Goal: Navigation & Orientation: Find specific page/section

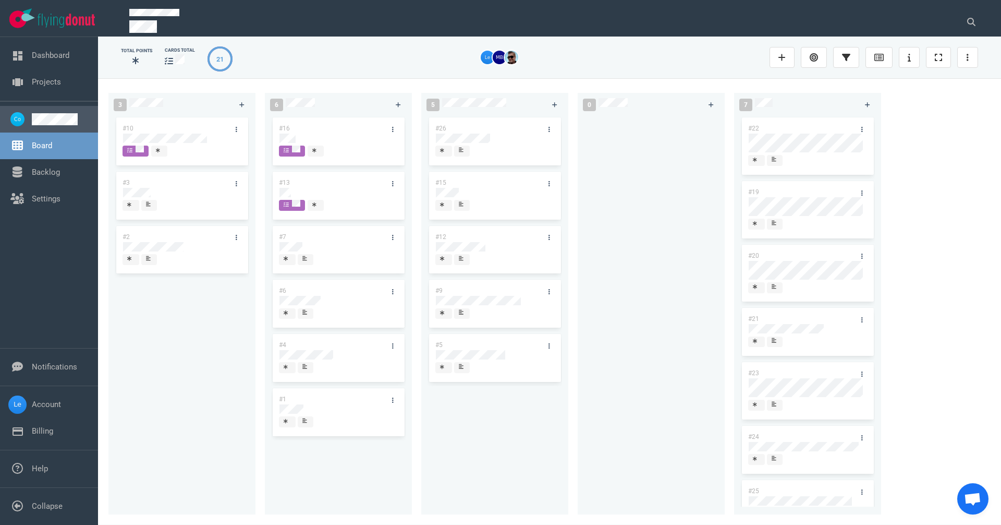
click at [47, 125] on link at bounding box center [61, 119] width 58 height 12
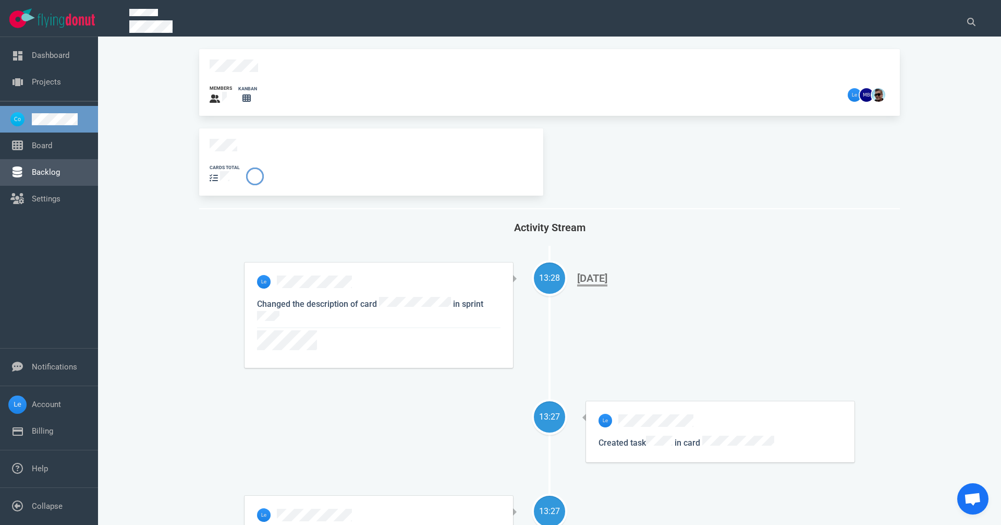
click at [59, 167] on link "Backlog" at bounding box center [46, 171] width 28 height 9
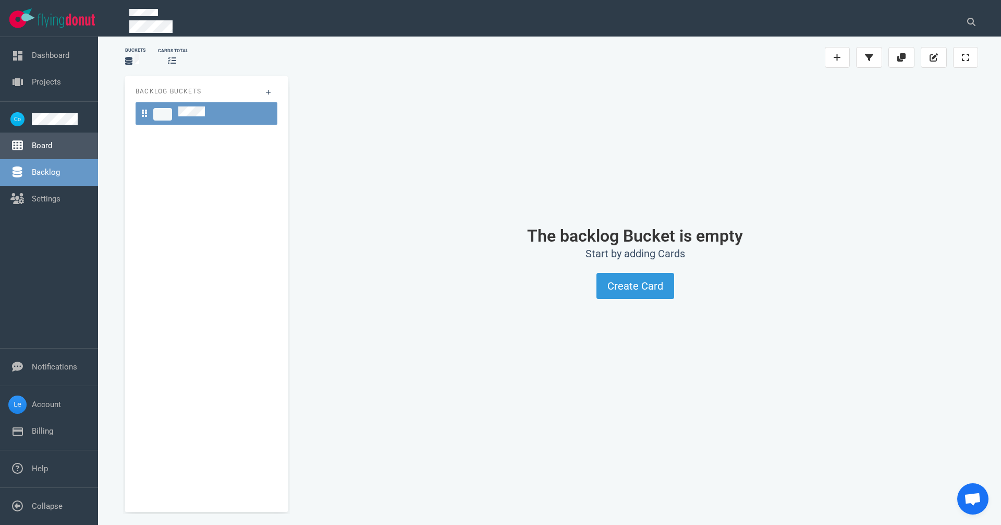
click at [51, 141] on link "Board" at bounding box center [42, 145] width 20 height 9
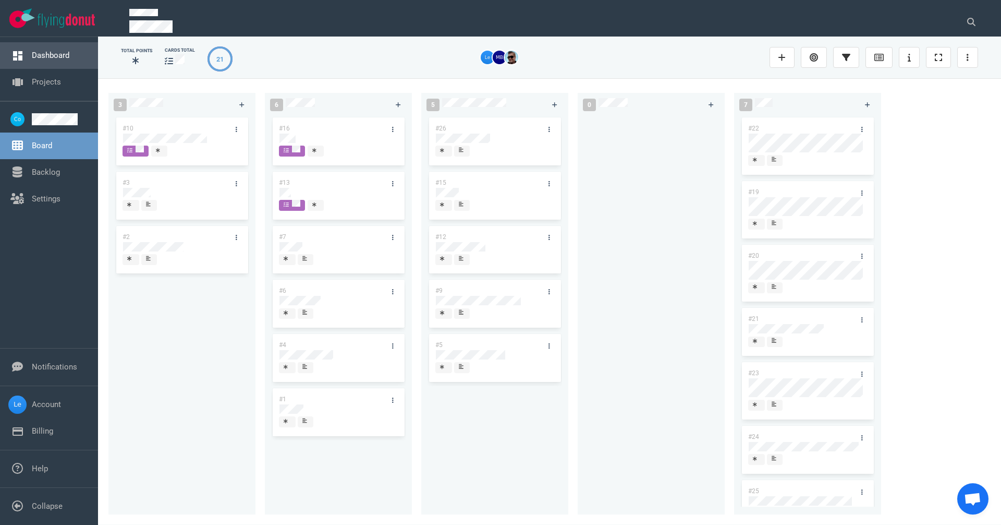
click at [50, 53] on link "Dashboard" at bounding box center [51, 55] width 38 height 9
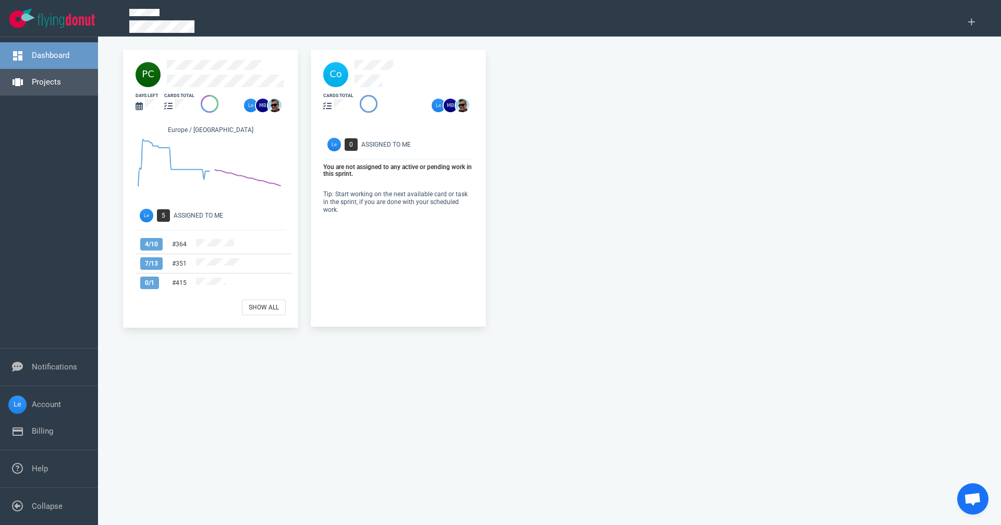
click at [53, 80] on link "Projects" at bounding box center [46, 81] width 29 height 9
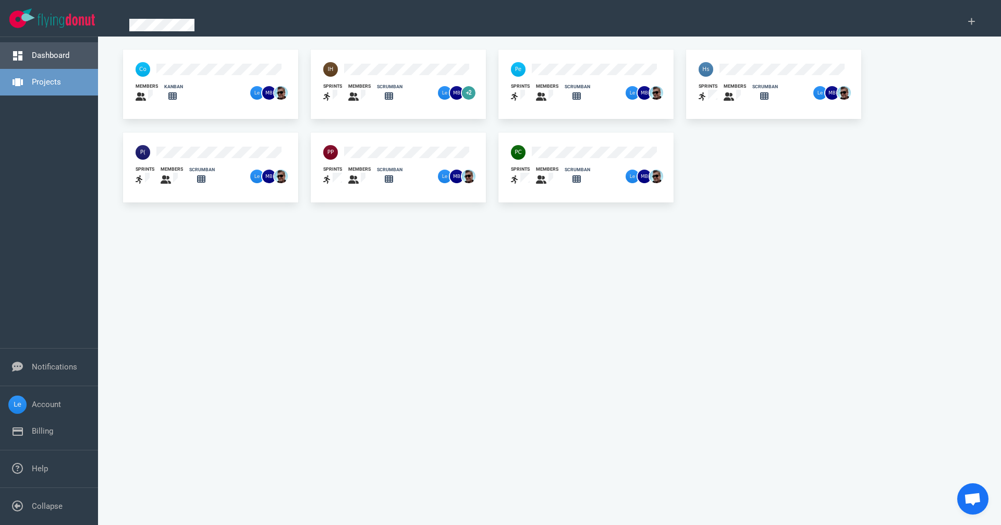
click at [55, 56] on link "Dashboard" at bounding box center [51, 55] width 38 height 9
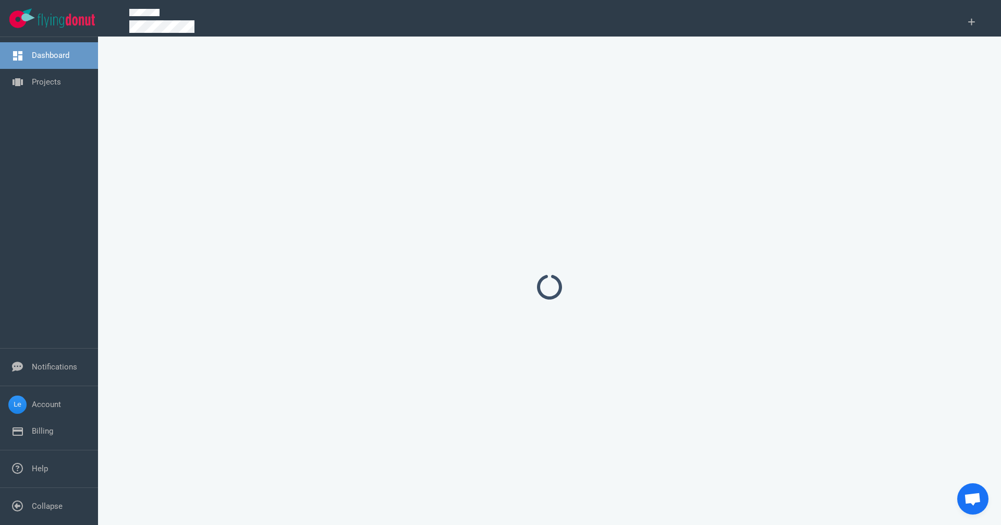
drag, startPoint x: 55, startPoint y: 56, endPoint x: 67, endPoint y: 81, distance: 27.5
click at [56, 56] on link "Dashboard" at bounding box center [51, 55] width 38 height 9
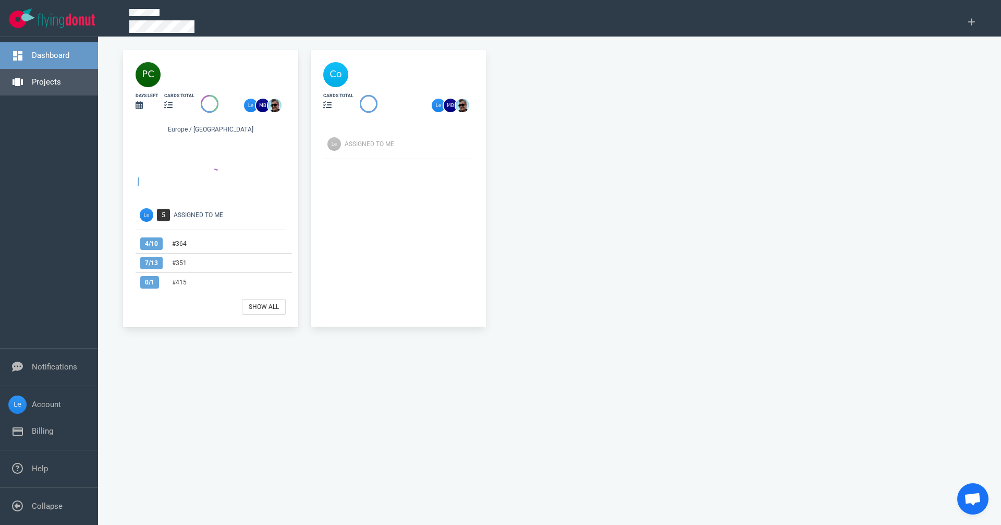
click at [61, 80] on link "Projects" at bounding box center [46, 81] width 29 height 9
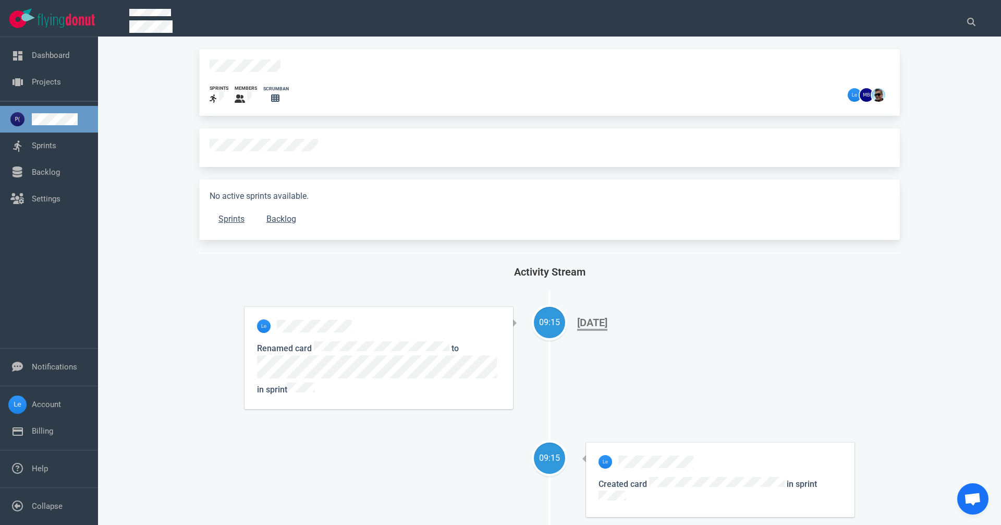
click at [423, 337] on div "Renamed card to in sprint [DATE]" at bounding box center [379, 358] width 269 height 102
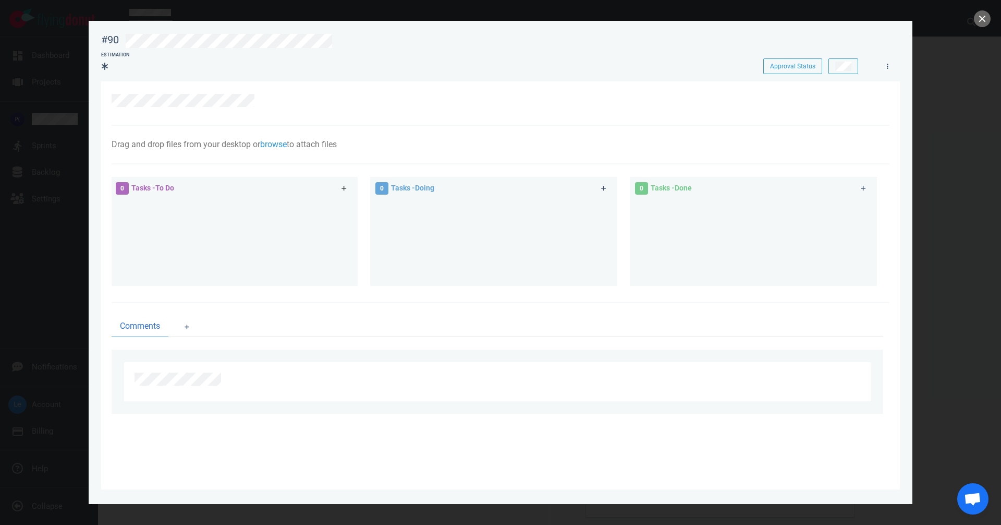
click at [343, 188] on icon at bounding box center [345, 188] width 6 height 6
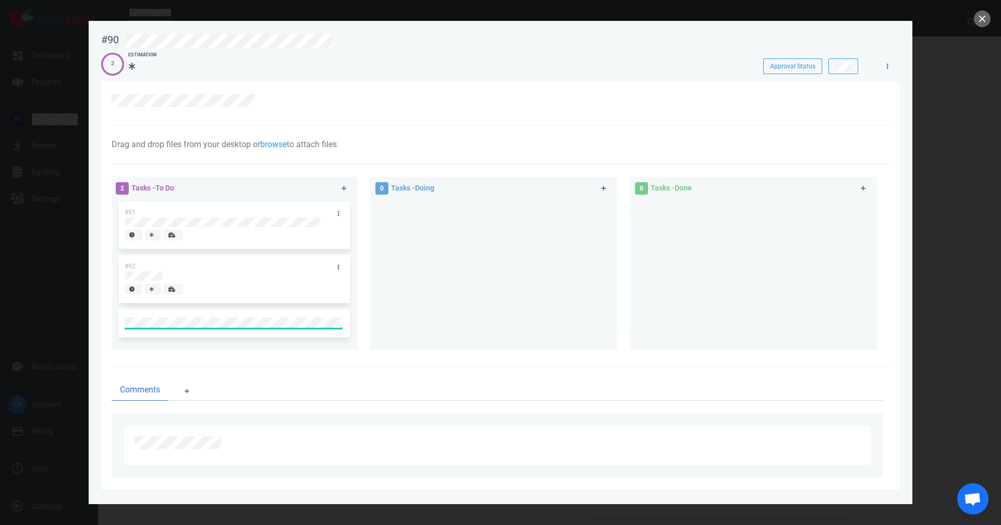
drag, startPoint x: 974, startPoint y: 14, endPoint x: 990, endPoint y: 23, distance: 19.4
click at [974, 16] on div "#90 Approval Status 2 Estimation Approval Status Drag and drop files from your …" at bounding box center [500, 262] width 1001 height 525
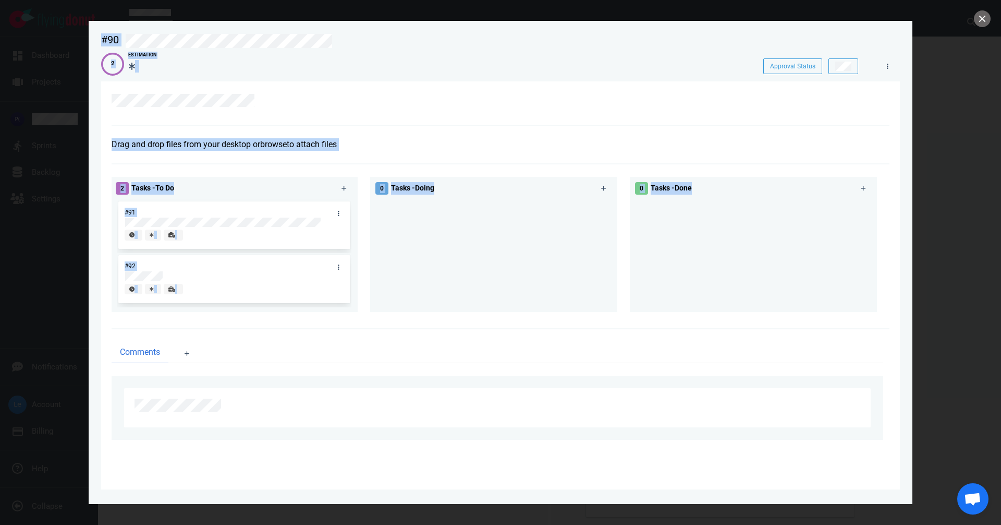
click at [990, 23] on div at bounding box center [500, 262] width 1001 height 525
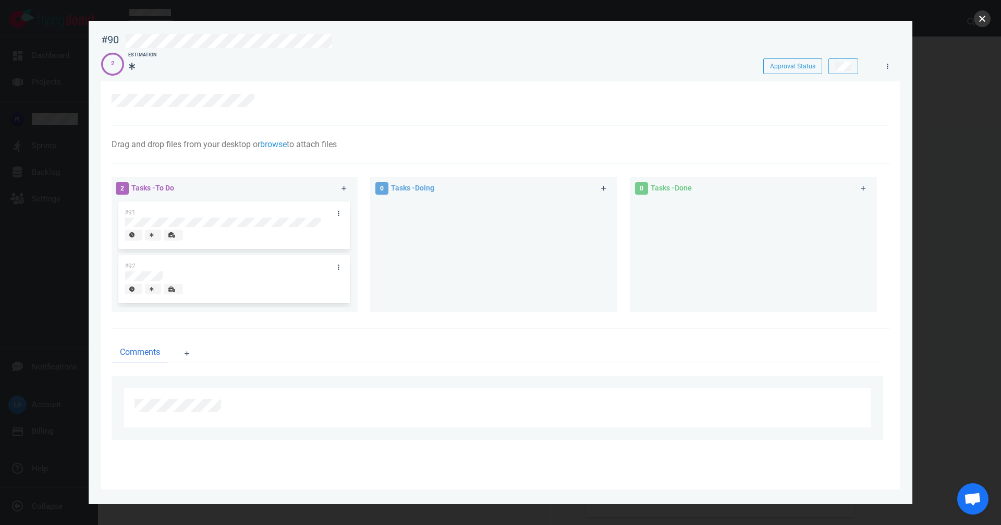
click at [984, 20] on button "close" at bounding box center [982, 18] width 17 height 17
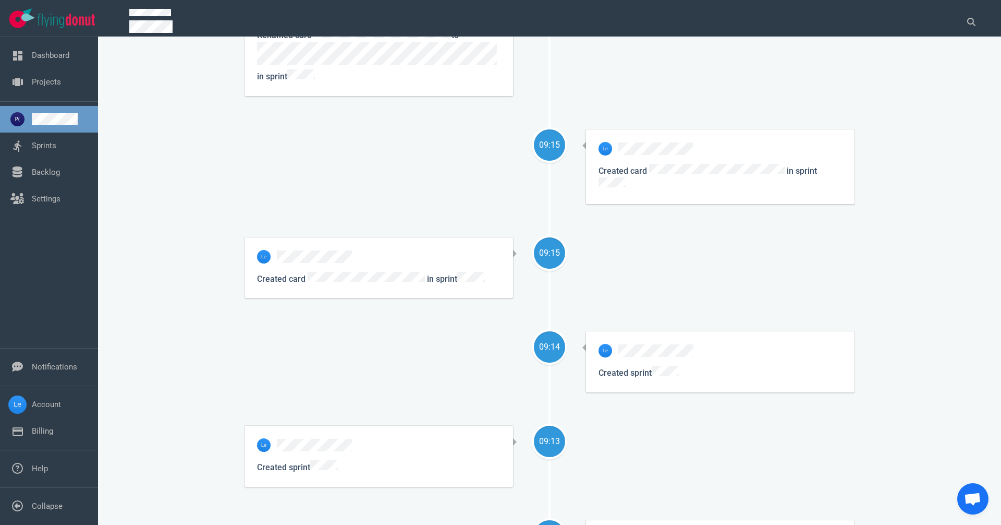
scroll to position [522, 0]
